Goal: Register for event/course

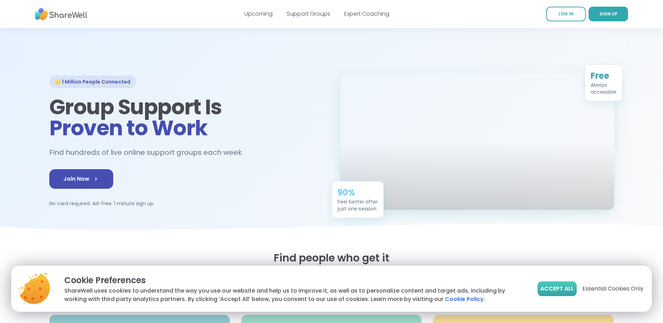
click at [556, 292] on span "Accept All" at bounding box center [558, 289] width 34 height 8
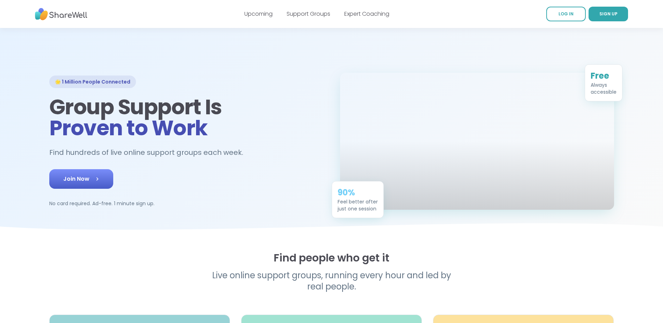
click at [106, 189] on link "Join Now" at bounding box center [81, 179] width 64 height 20
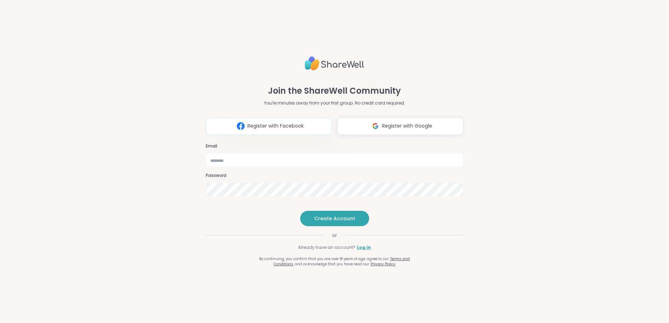
click at [277, 122] on span "Register with Facebook" at bounding box center [275, 125] width 56 height 7
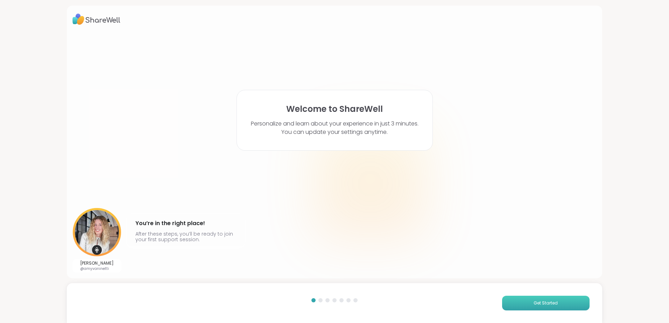
click at [550, 301] on span "Get Started" at bounding box center [545, 303] width 24 height 6
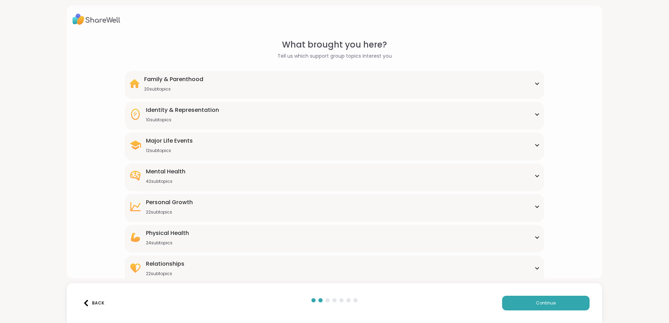
click at [533, 180] on div "Mental Health 42 subtopics" at bounding box center [334, 176] width 411 height 17
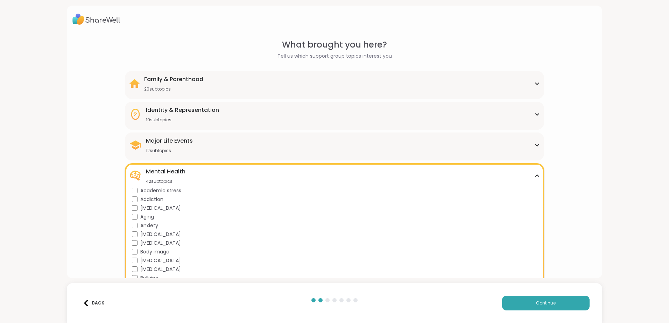
click at [150, 210] on span "[MEDICAL_DATA]" at bounding box center [160, 208] width 41 height 7
click at [151, 225] on span "Anxiety" at bounding box center [149, 225] width 18 height 7
click at [161, 253] on span "Body image" at bounding box center [154, 251] width 29 height 7
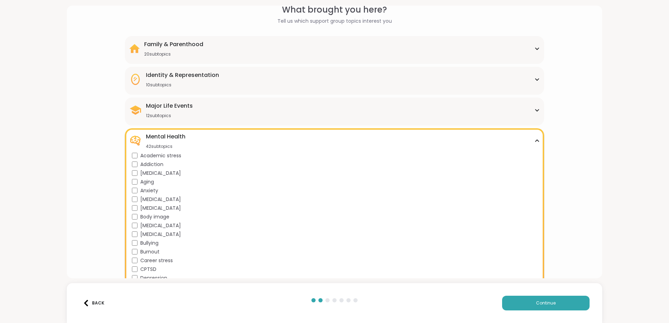
scroll to position [70, 0]
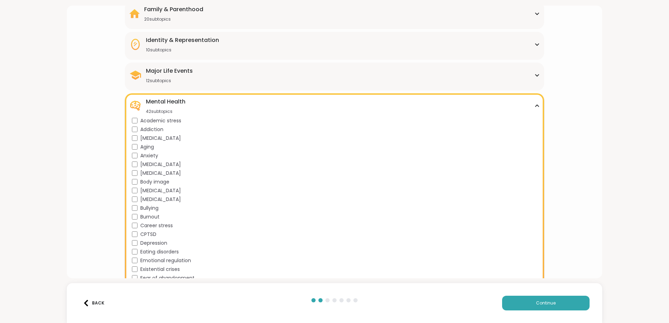
click at [159, 244] on span "Depression" at bounding box center [153, 243] width 27 height 7
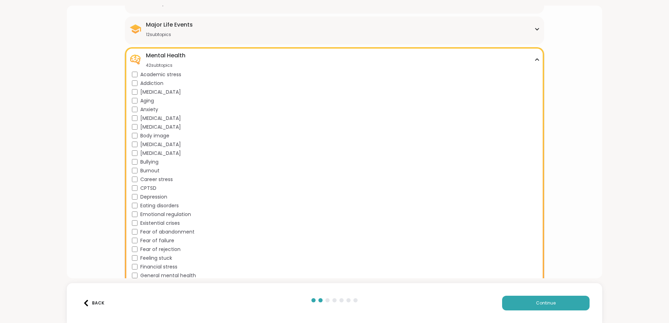
scroll to position [140, 0]
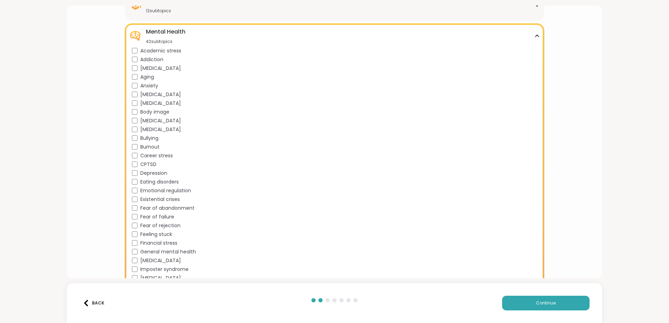
click at [180, 192] on span "Emotional regulation" at bounding box center [165, 190] width 51 height 7
click at [183, 208] on span "Fear of abandonment" at bounding box center [167, 208] width 54 height 7
click at [161, 218] on span "Fear of failure" at bounding box center [157, 216] width 34 height 7
click at [161, 228] on span "Fear of rejection" at bounding box center [160, 225] width 40 height 7
click at [162, 236] on span "Feeling stuck" at bounding box center [156, 234] width 32 height 7
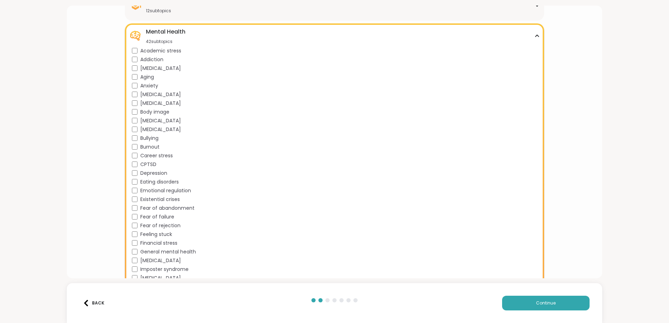
click at [171, 244] on span "Financial stress" at bounding box center [158, 243] width 37 height 7
click at [177, 251] on span "General mental health" at bounding box center [168, 251] width 56 height 7
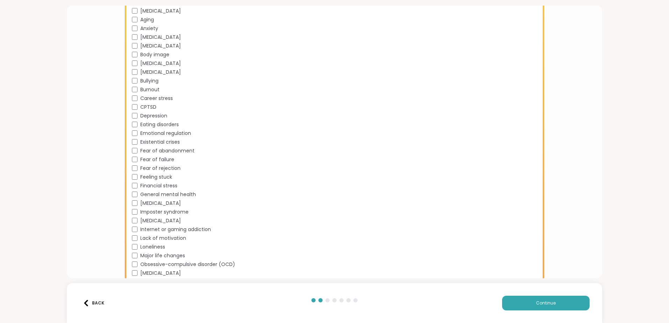
scroll to position [210, 0]
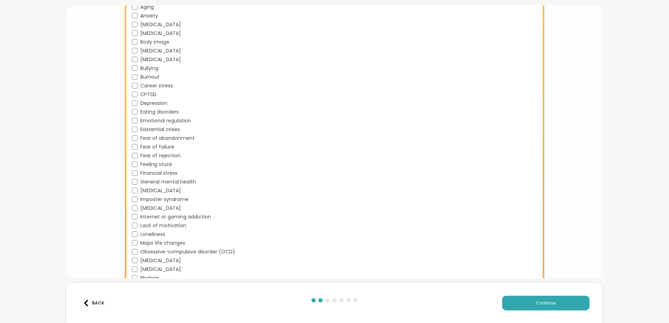
click at [181, 208] on span "[MEDICAL_DATA]" at bounding box center [160, 208] width 41 height 7
click at [194, 219] on span "Internet or gaming addiction" at bounding box center [175, 216] width 71 height 7
click at [182, 225] on span "Lack of motivation" at bounding box center [163, 225] width 46 height 7
click at [164, 235] on span "Loneliness" at bounding box center [152, 234] width 25 height 7
click at [174, 243] on span "Major life changes" at bounding box center [162, 243] width 45 height 7
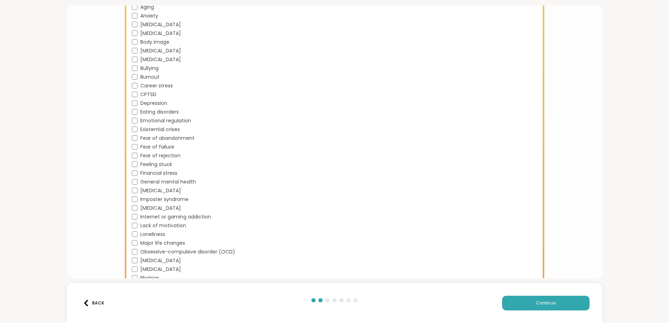
click at [166, 261] on span "[MEDICAL_DATA]" at bounding box center [160, 260] width 41 height 7
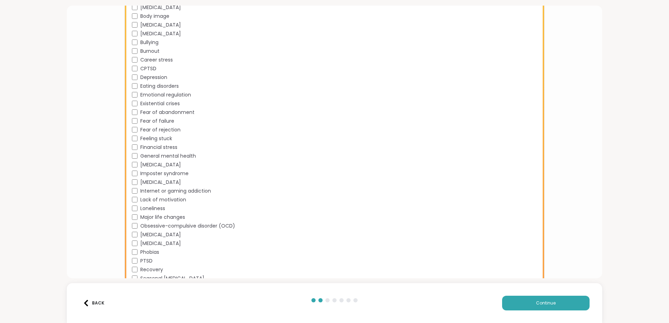
scroll to position [280, 0]
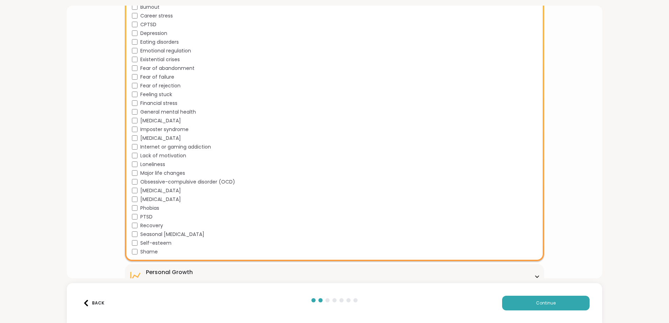
click at [142, 219] on span "PTSD" at bounding box center [146, 216] width 12 height 7
click at [142, 232] on span "Seasonal [MEDICAL_DATA]" at bounding box center [172, 234] width 64 height 7
click at [143, 243] on span "Self-esteem" at bounding box center [155, 243] width 31 height 7
click at [144, 252] on span "Shame" at bounding box center [148, 251] width 17 height 7
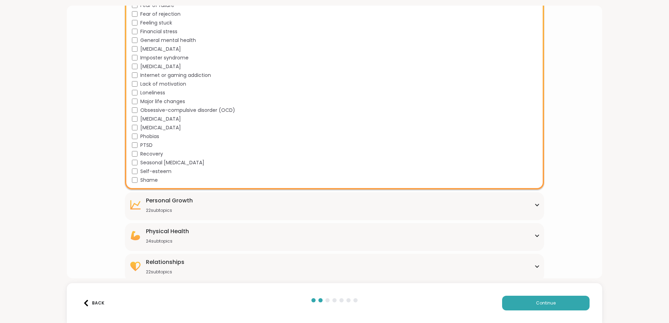
scroll to position [355, 0]
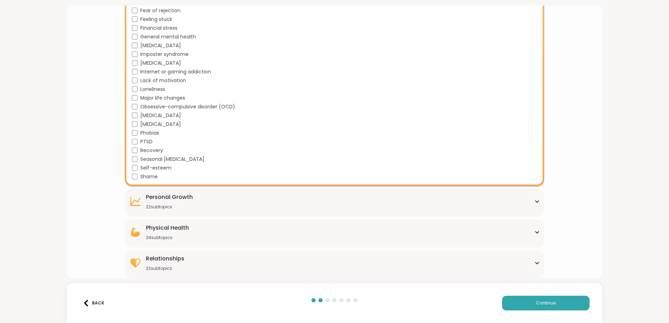
click at [532, 234] on div "Physical Health 24 subtopics" at bounding box center [334, 232] width 411 height 17
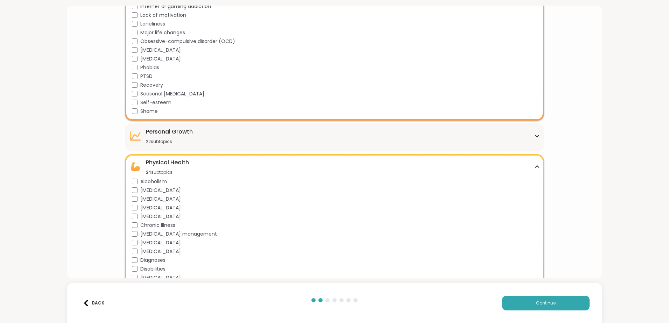
scroll to position [425, 0]
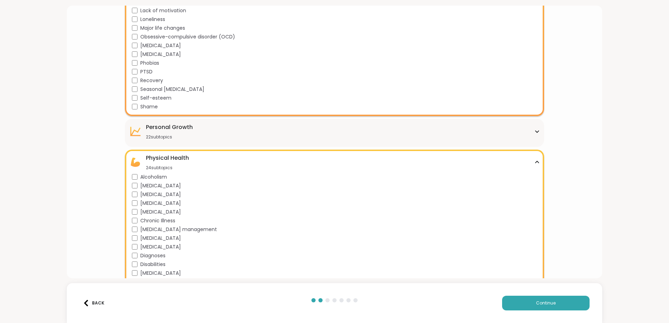
click at [154, 212] on span "[MEDICAL_DATA]" at bounding box center [160, 211] width 41 height 7
click at [164, 266] on span "Disabilities" at bounding box center [152, 264] width 25 height 7
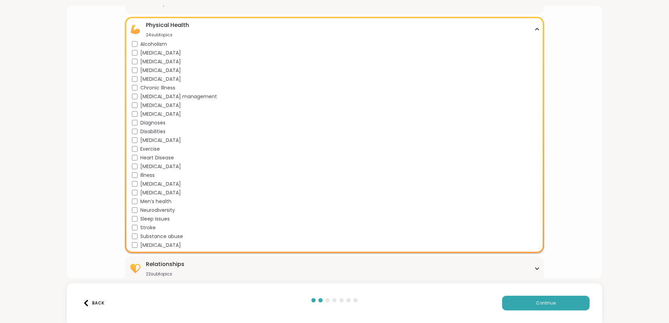
scroll to position [563, 0]
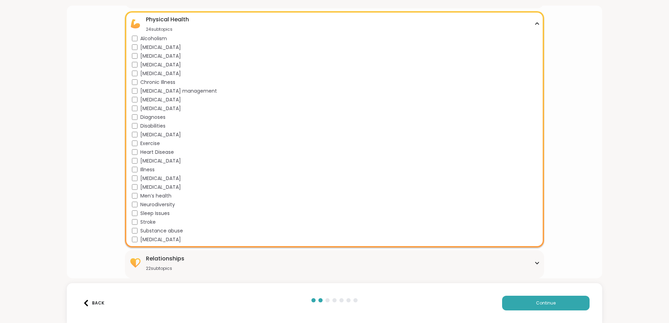
click at [163, 215] on span "Sleep Issues" at bounding box center [154, 213] width 29 height 7
click at [535, 264] on icon at bounding box center [537, 262] width 6 height 3
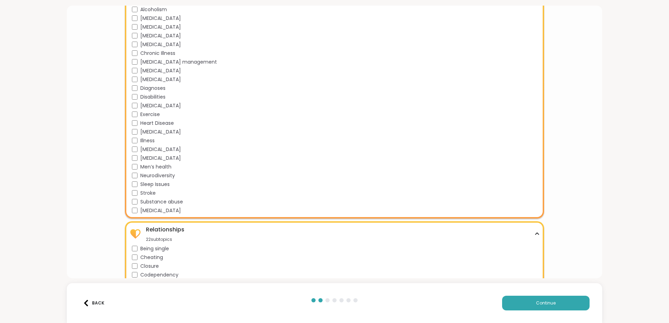
scroll to position [633, 0]
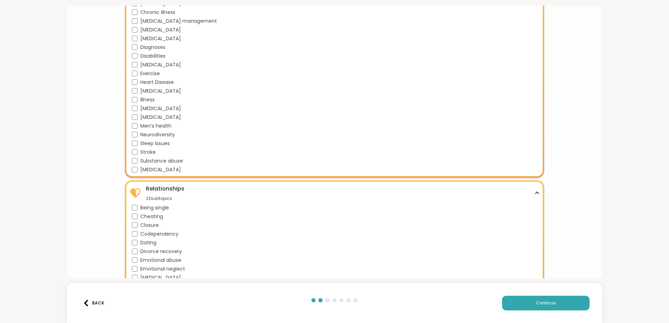
click at [149, 233] on span "Codependency" at bounding box center [159, 233] width 38 height 7
click at [145, 270] on span "Emotional neglect" at bounding box center [162, 268] width 45 height 7
click at [151, 259] on span "Emotional abuse" at bounding box center [160, 260] width 41 height 7
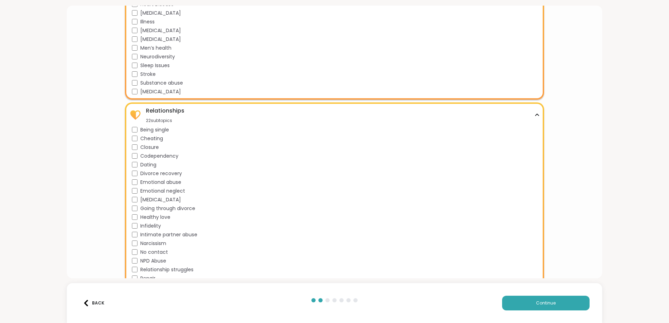
scroll to position [738, 0]
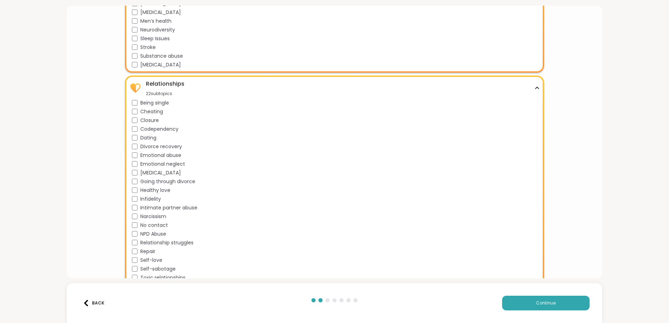
click at [159, 173] on span "[MEDICAL_DATA]" at bounding box center [160, 172] width 41 height 7
click at [156, 211] on span "Intimate partner abuse" at bounding box center [168, 207] width 57 height 7
click at [160, 218] on span "Narcissism" at bounding box center [153, 216] width 26 height 7
click at [165, 226] on span "No contact" at bounding box center [154, 225] width 28 height 7
click at [170, 242] on span "Relationship struggles" at bounding box center [166, 242] width 53 height 7
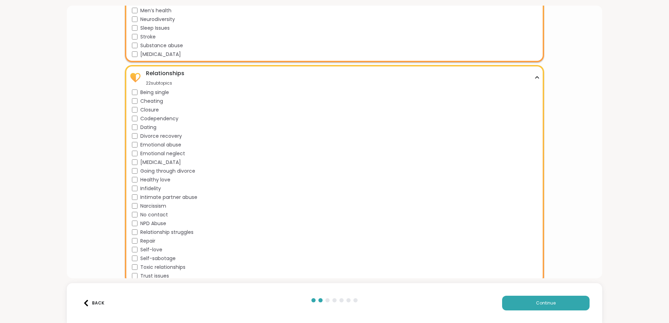
scroll to position [754, 0]
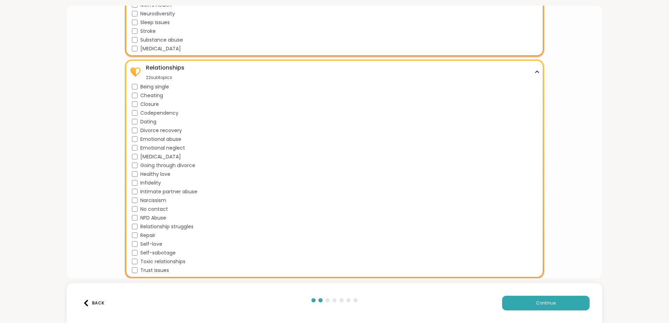
click at [181, 262] on span "Toxic relationships" at bounding box center [162, 261] width 45 height 7
click at [167, 270] on span "Trust issues" at bounding box center [154, 270] width 29 height 7
click at [547, 304] on span "Continue" at bounding box center [546, 303] width 20 height 6
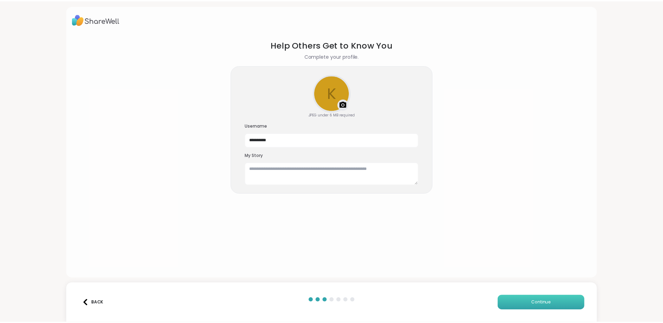
scroll to position [0, 0]
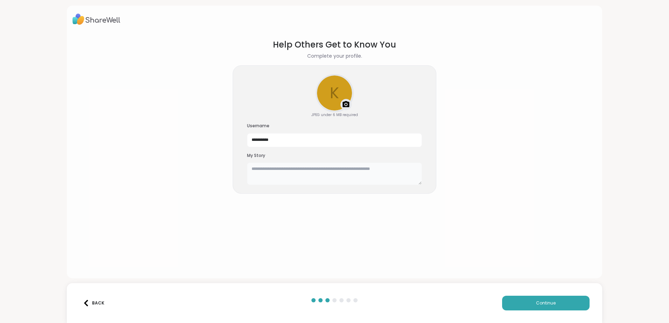
click at [273, 168] on textarea at bounding box center [334, 174] width 175 height 22
type textarea "*"
click at [410, 175] on div "1" at bounding box center [408, 175] width 8 height 8
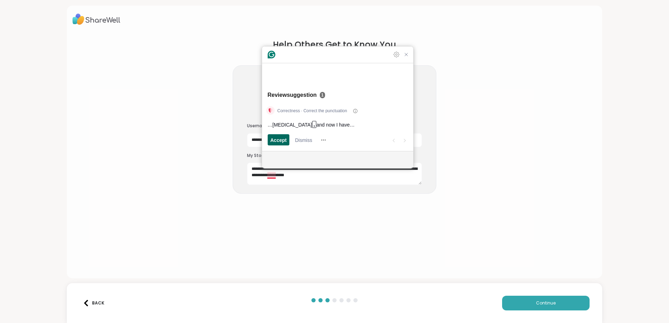
click at [279, 141] on span "Accept" at bounding box center [278, 139] width 16 height 7
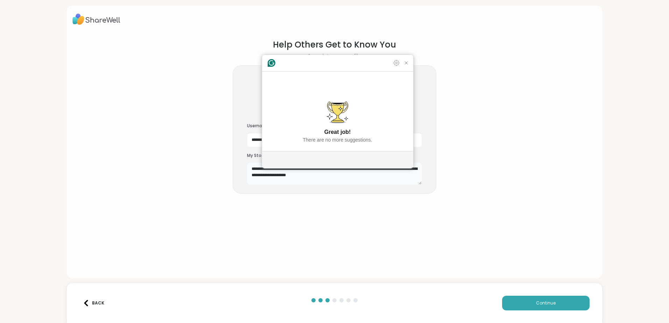
click at [330, 177] on textarea "**********" at bounding box center [334, 174] width 175 height 22
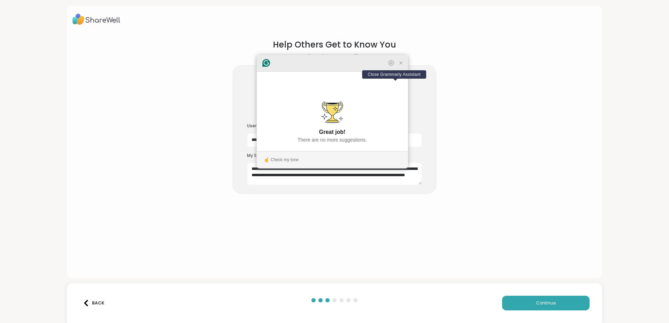
click at [397, 67] on icon "Close Grammarly Assistant" at bounding box center [401, 63] width 8 height 8
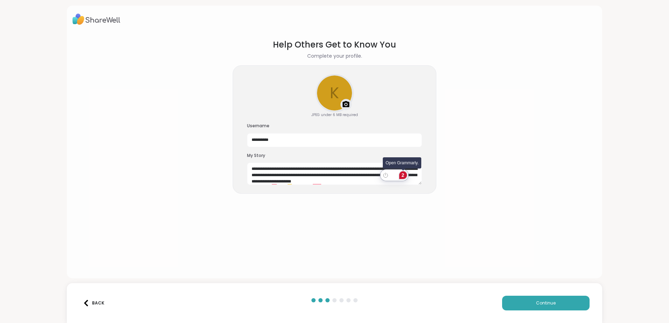
click at [406, 176] on div "2" at bounding box center [403, 175] width 8 height 8
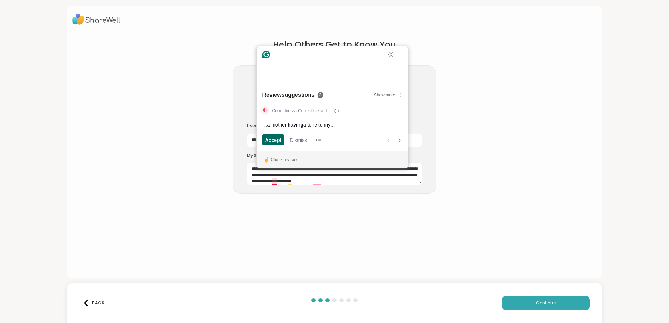
click at [272, 141] on span "Accept" at bounding box center [273, 139] width 16 height 7
click at [269, 141] on span "Accept" at bounding box center [273, 139] width 16 height 7
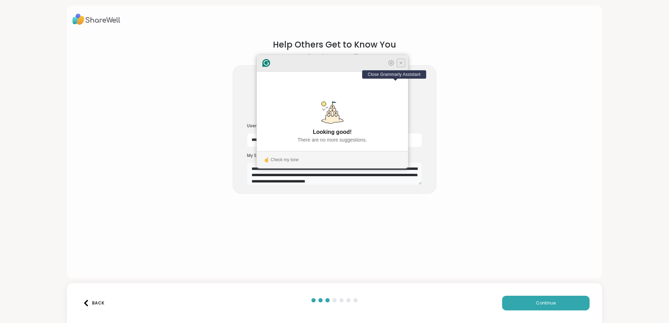
type textarea "**********"
click at [398, 66] on icon "Close Grammarly Assistant" at bounding box center [401, 63] width 6 height 6
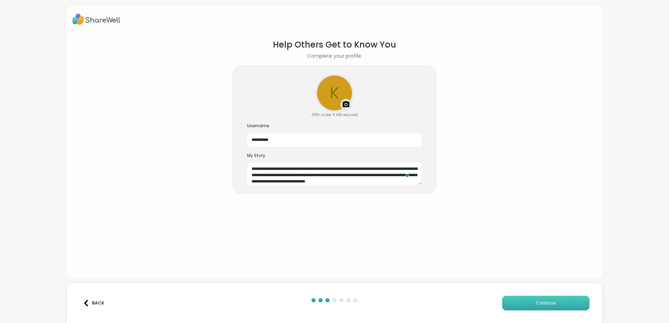
click at [541, 304] on span "Continue" at bounding box center [546, 303] width 20 height 6
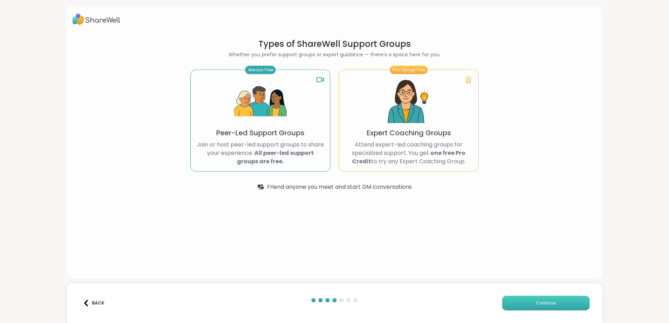
click at [536, 304] on span "Continue" at bounding box center [546, 303] width 20 height 6
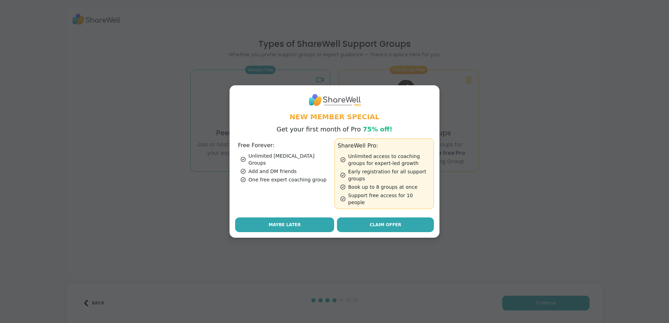
click at [287, 223] on span "Maybe Later" at bounding box center [285, 225] width 32 height 6
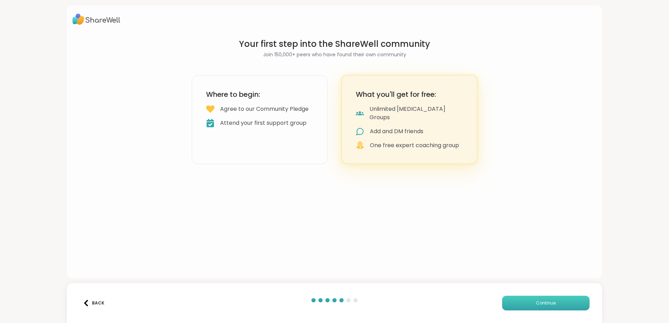
click at [543, 303] on span "Continue" at bounding box center [546, 303] width 20 height 6
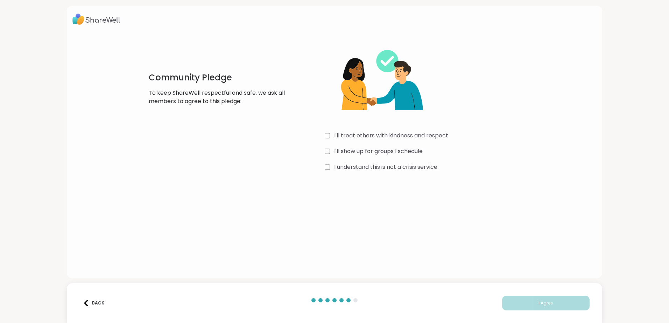
click at [419, 136] on label "I'll treat others with kindness and respect" at bounding box center [391, 136] width 114 height 8
click at [408, 153] on label "I'll show up for groups I schedule" at bounding box center [378, 151] width 88 height 8
click at [403, 169] on label "I understand this is not a crisis service" at bounding box center [385, 167] width 103 height 8
click at [531, 302] on button "I Agree" at bounding box center [545, 303] width 87 height 15
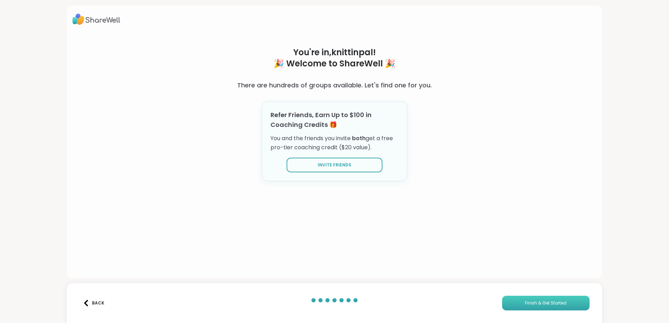
click at [542, 306] on span "Finish & Get Started" at bounding box center [546, 303] width 42 height 6
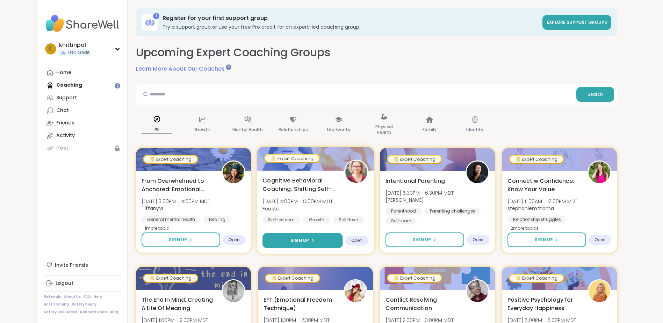
click at [319, 240] on button "Sign Up" at bounding box center [303, 240] width 80 height 15
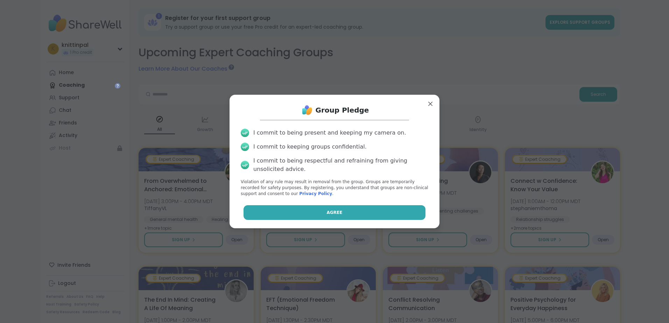
click at [360, 212] on button "Agree" at bounding box center [334, 212] width 182 height 15
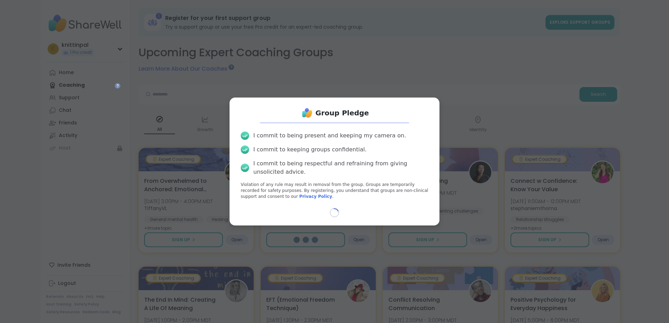
select select "**"
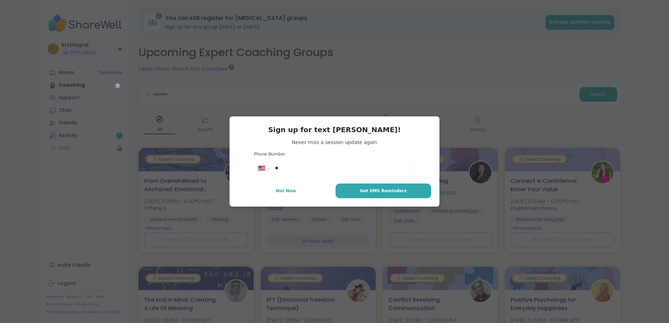
click at [311, 168] on input "**" at bounding box center [342, 168] width 135 height 7
type input "**********"
click at [356, 188] on button "Get SMS Reminders" at bounding box center [382, 191] width 95 height 15
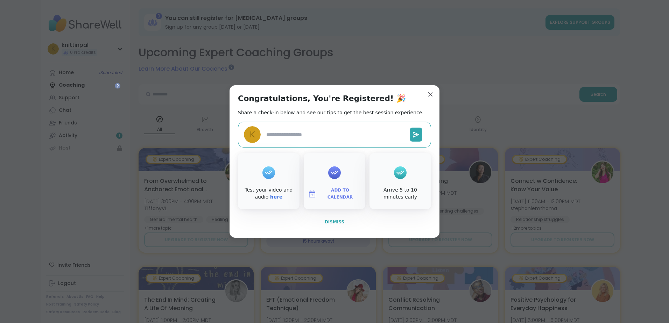
click at [335, 224] on span "Dismiss" at bounding box center [335, 222] width 20 height 5
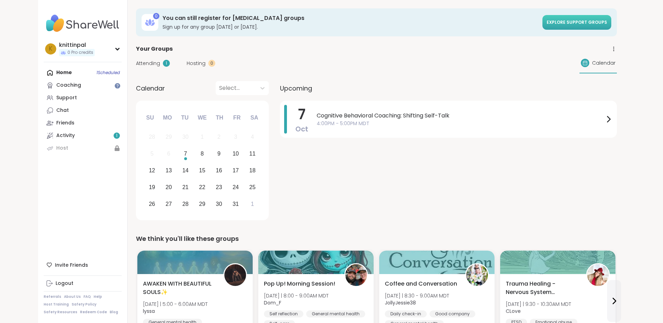
click at [564, 23] on span "Explore support groups" at bounding box center [577, 22] width 61 height 6
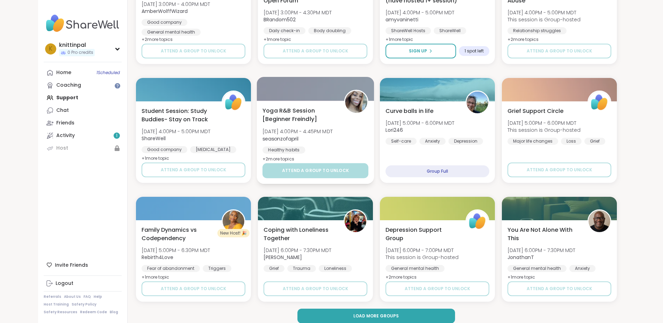
scroll to position [897, 0]
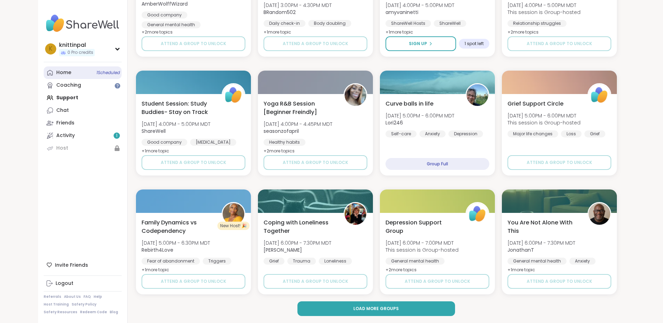
click at [80, 74] on link "Home 1 Scheduled" at bounding box center [83, 72] width 78 height 13
